Goal: Task Accomplishment & Management: Use online tool/utility

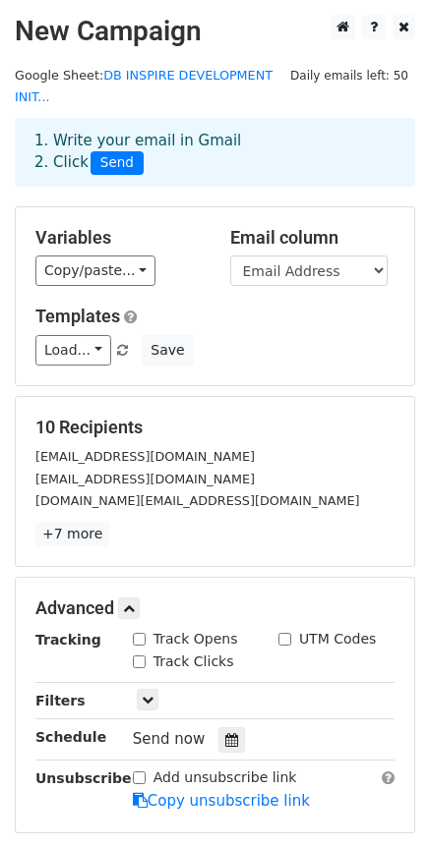
scroll to position [187, 0]
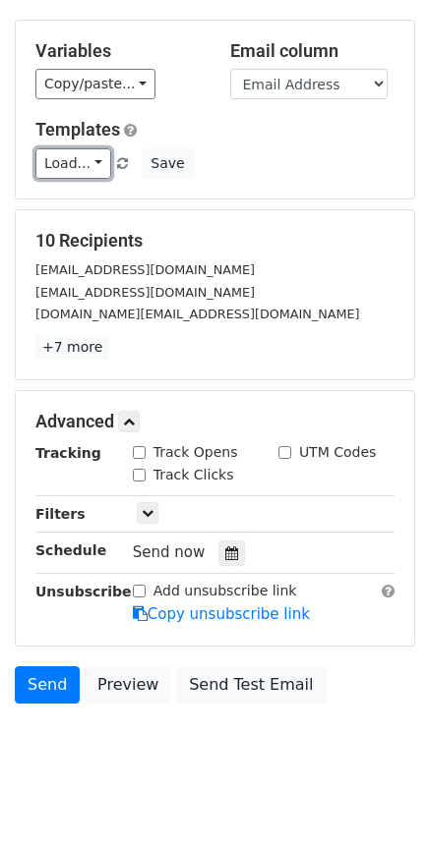
click at [89, 148] on link "Load..." at bounding box center [73, 163] width 76 height 30
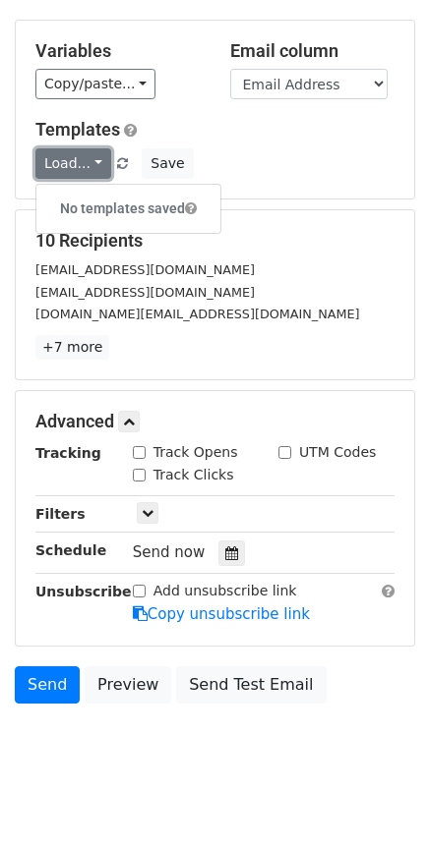
drag, startPoint x: 0, startPoint y: 0, endPoint x: 89, endPoint y: 140, distance: 165.8
click at [89, 148] on link "Load..." at bounding box center [73, 163] width 76 height 30
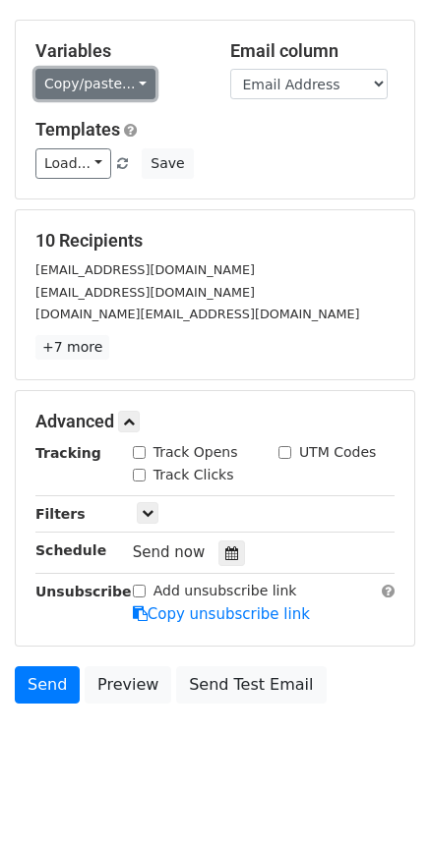
click at [128, 69] on link "Copy/paste..." at bounding box center [95, 84] width 120 height 30
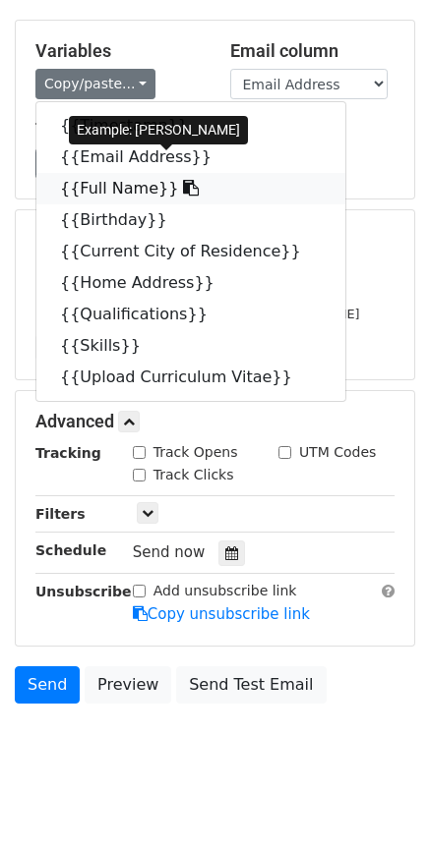
click at [183, 180] on icon at bounding box center [191, 188] width 16 height 16
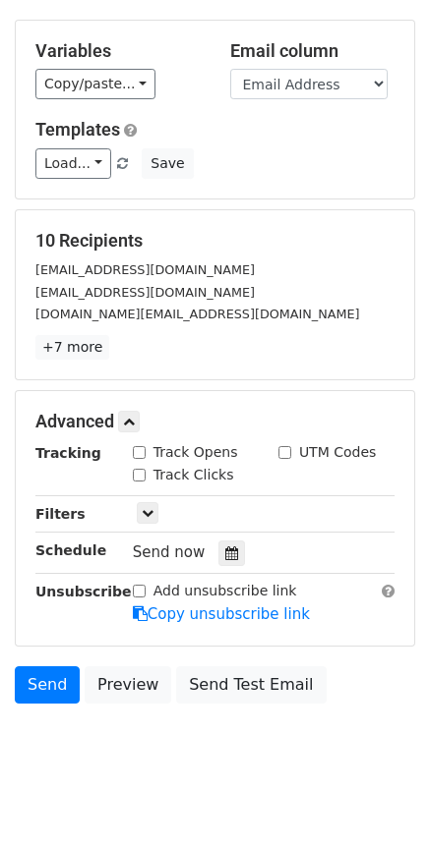
click at [136, 446] on input "Track Opens" at bounding box center [139, 452] width 13 height 13
checkbox input "true"
click at [141, 469] on input "Track Clicks" at bounding box center [139, 475] width 13 height 13
checkbox input "true"
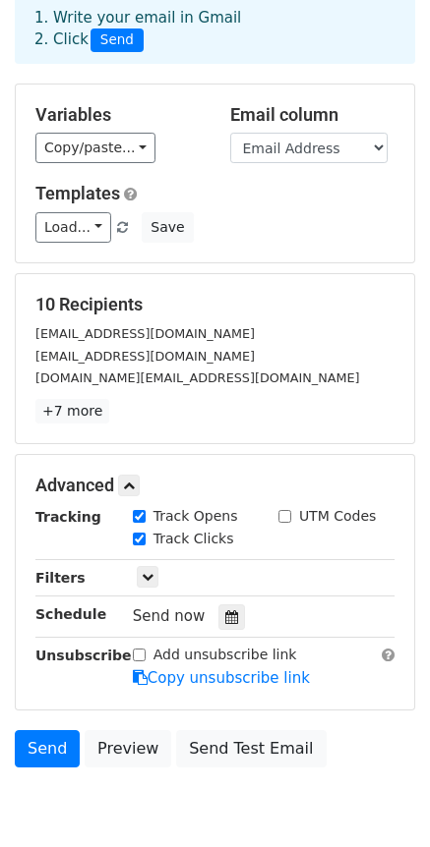
scroll to position [88, 0]
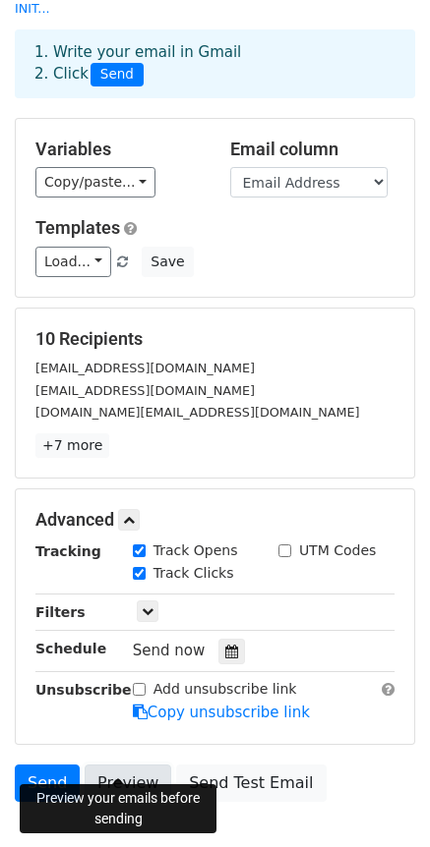
click at [120, 765] on link "Preview" at bounding box center [128, 783] width 87 height 37
click at [126, 769] on link "Preview" at bounding box center [128, 783] width 87 height 37
click at [126, 765] on link "Preview" at bounding box center [128, 783] width 87 height 37
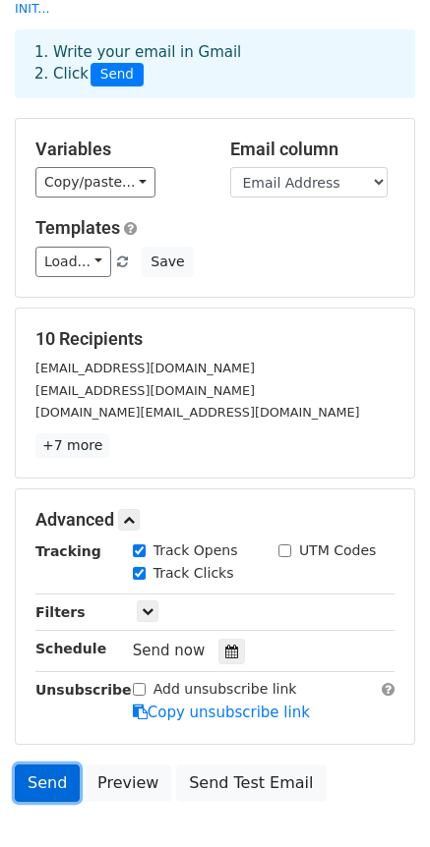
click at [43, 765] on link "Send" at bounding box center [47, 783] width 65 height 37
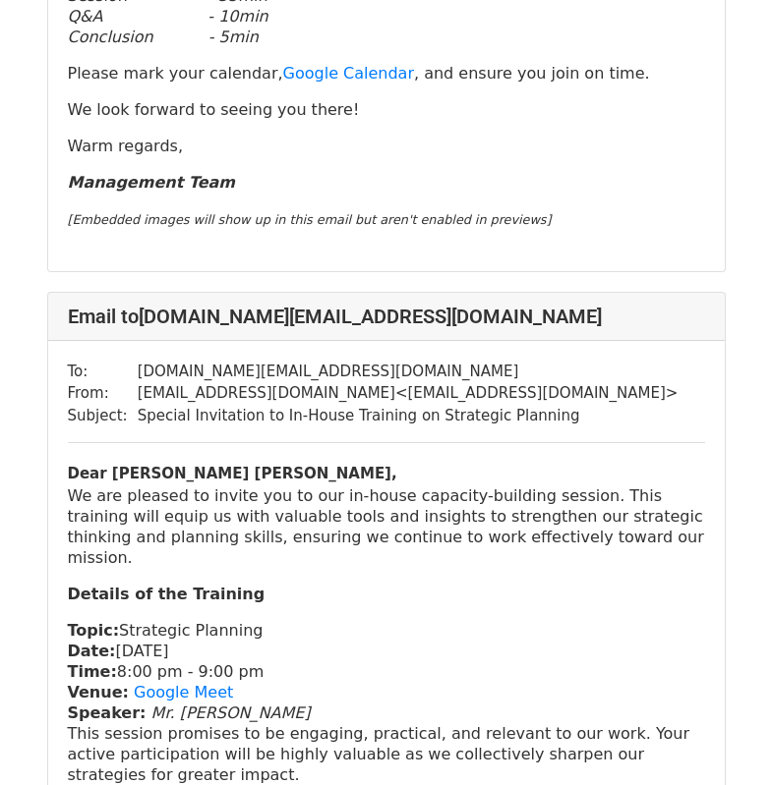
scroll to position [1671, 0]
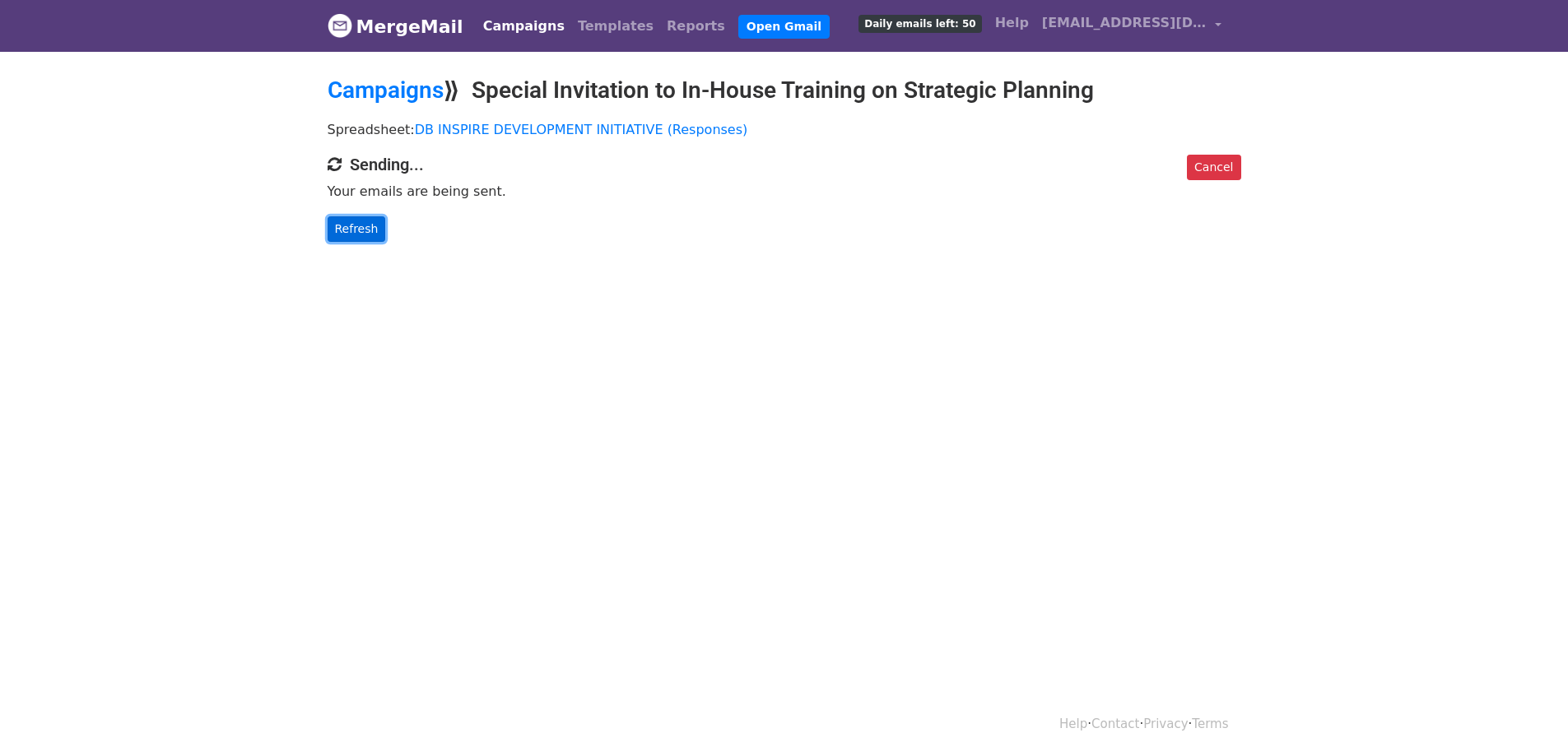
click at [357, 234] on link "Refresh" at bounding box center [357, 229] width 59 height 25
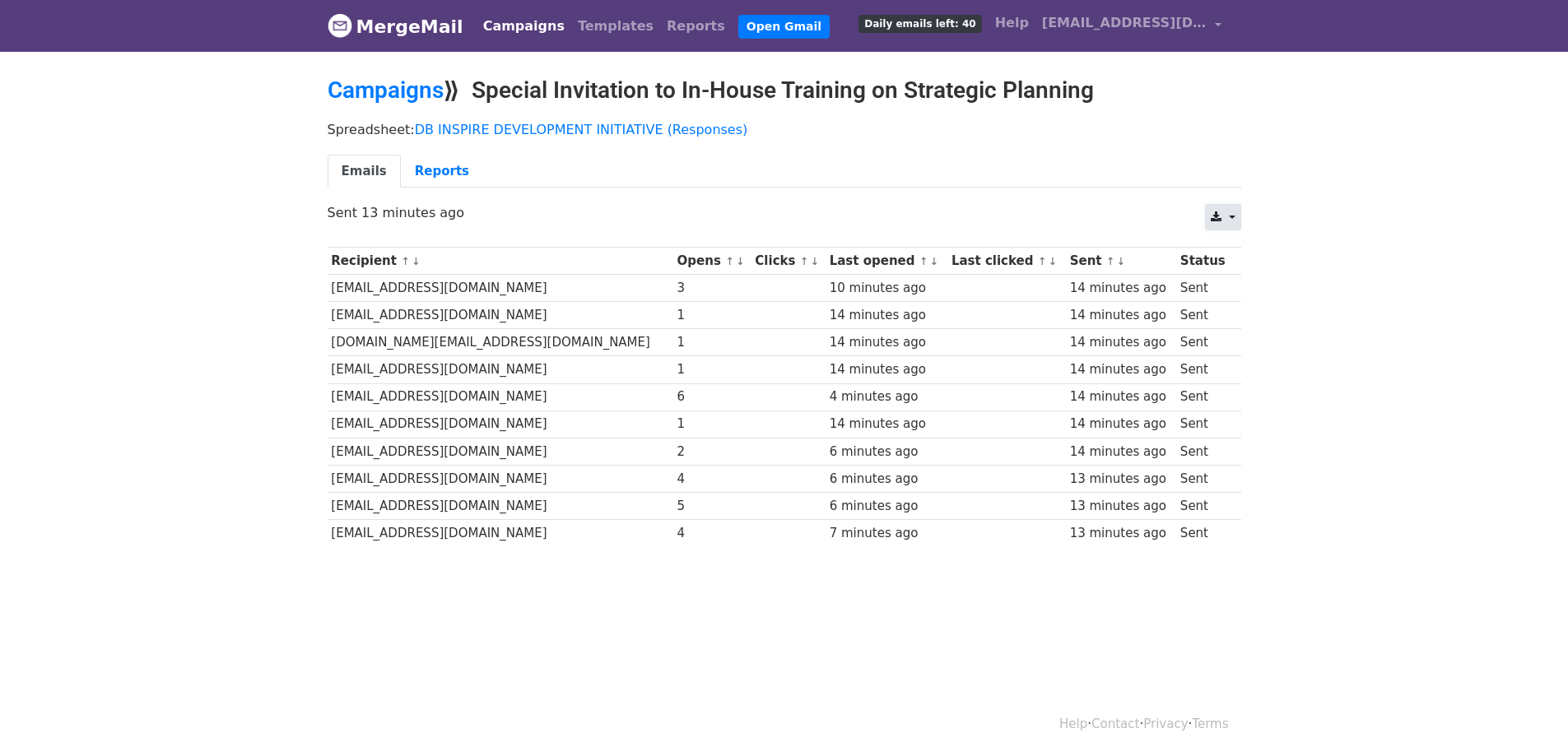
click at [1232, 216] on link at bounding box center [1222, 217] width 35 height 26
click at [428, 177] on link "Reports" at bounding box center [442, 172] width 82 height 33
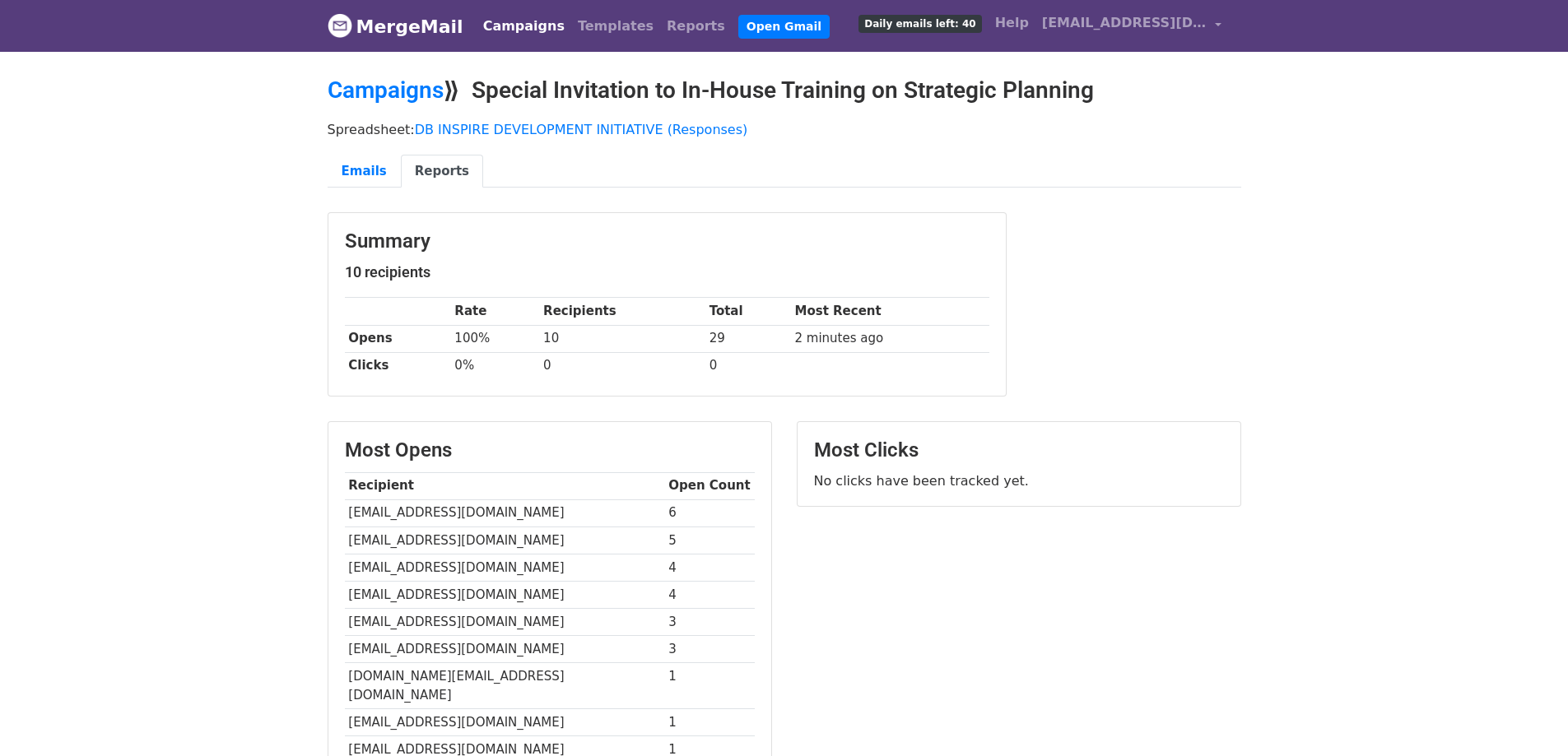
drag, startPoint x: 277, startPoint y: 166, endPoint x: 285, endPoint y: 148, distance: 19.7
click at [277, 165] on body "MergeMail Campaigns Templates Reports Open Gmail Daily emails left: 40 Help [EM…" at bounding box center [784, 500] width 1568 height 1000
